Goal: Navigation & Orientation: Find specific page/section

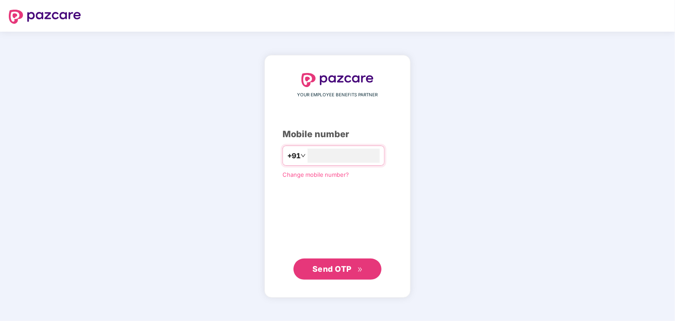
type input "**********"
click at [333, 268] on span "Send OTP" at bounding box center [332, 269] width 39 height 9
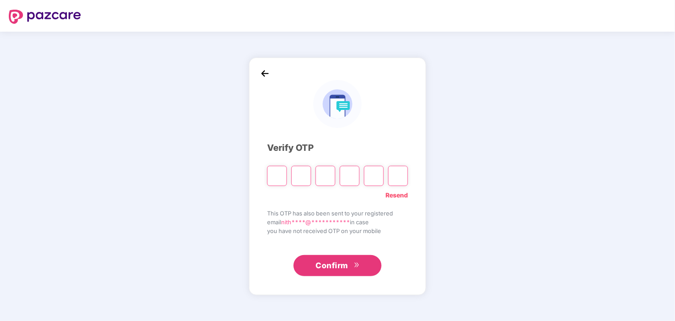
type input "*"
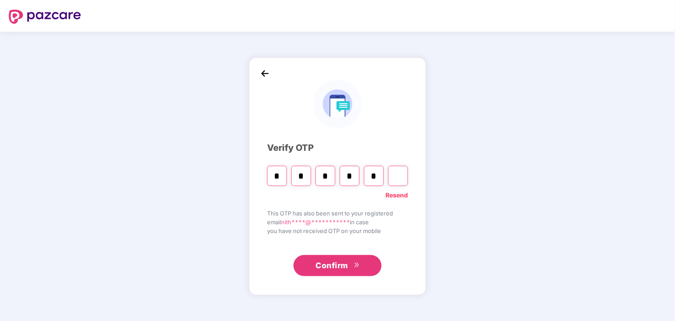
type input "*"
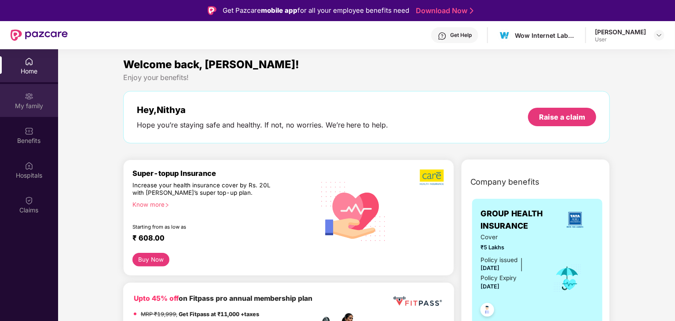
click at [36, 103] on div "My family" at bounding box center [29, 106] width 58 height 9
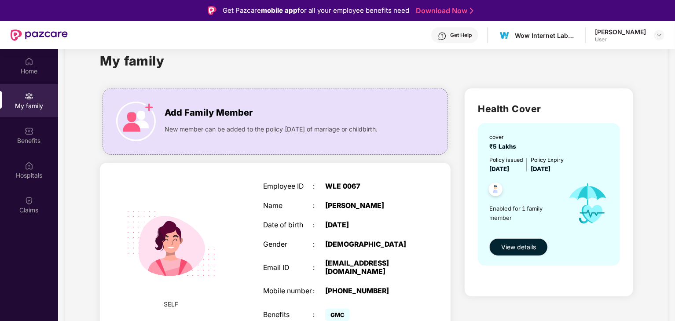
scroll to position [23, 0]
click at [46, 69] on div "Home" at bounding box center [29, 71] width 58 height 9
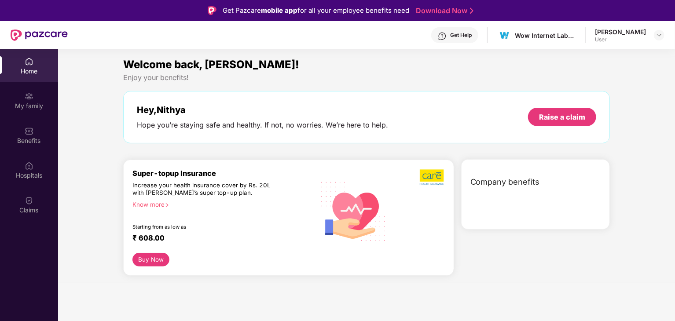
scroll to position [0, 0]
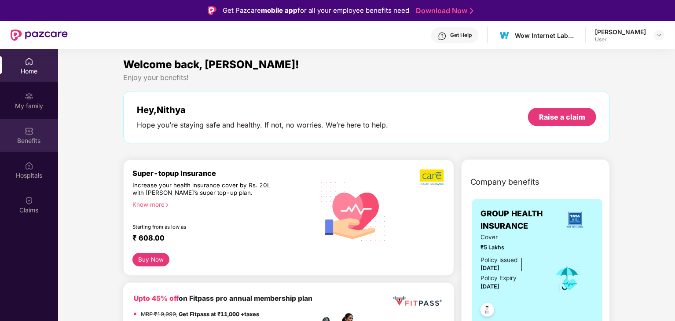
click at [32, 138] on div "Benefits" at bounding box center [29, 140] width 58 height 9
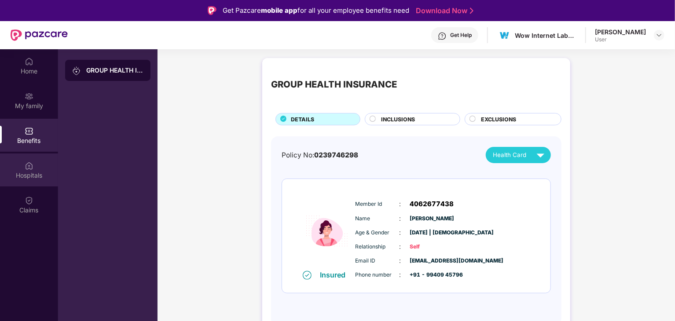
click at [26, 169] on img at bounding box center [29, 166] width 9 height 9
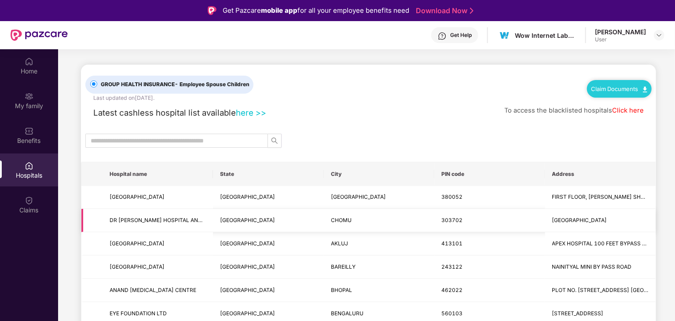
scroll to position [61, 0]
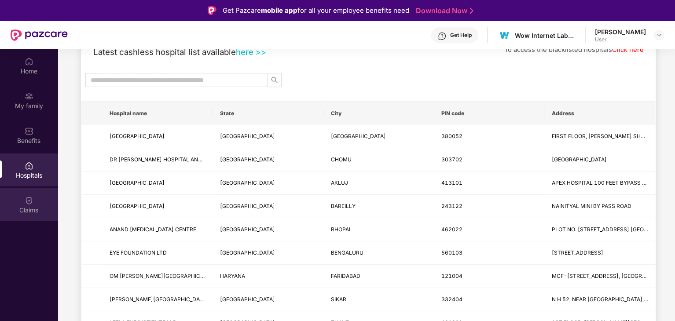
click at [32, 205] on div "Claims" at bounding box center [29, 204] width 58 height 33
